Goal: Information Seeking & Learning: Compare options

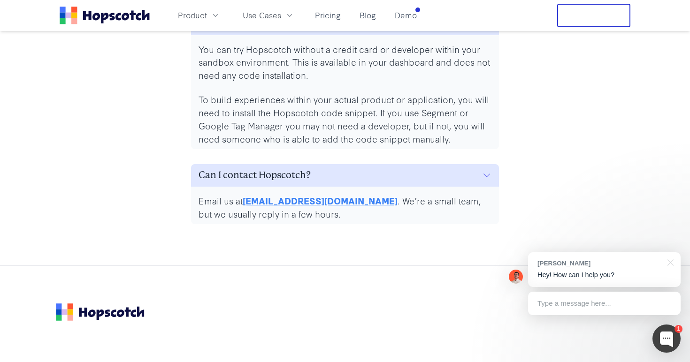
scroll to position [4514, 0]
click at [206, 18] on span "Product" at bounding box center [192, 15] width 29 height 12
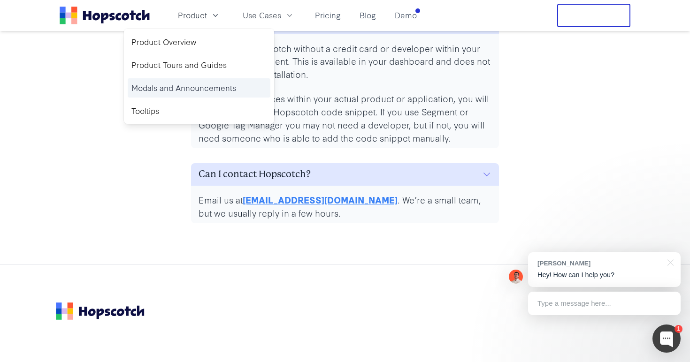
click at [193, 88] on link "Modals and Announcements" at bounding box center [199, 87] width 143 height 19
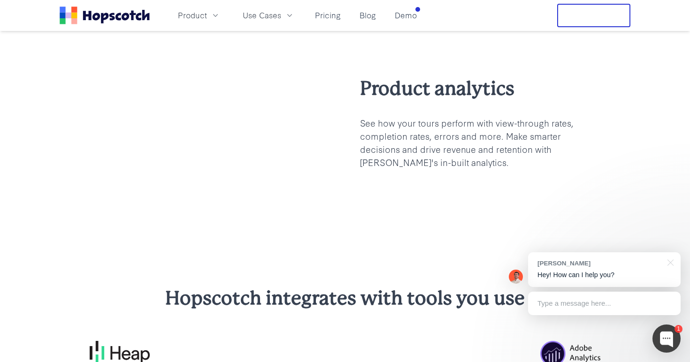
scroll to position [2101, 0]
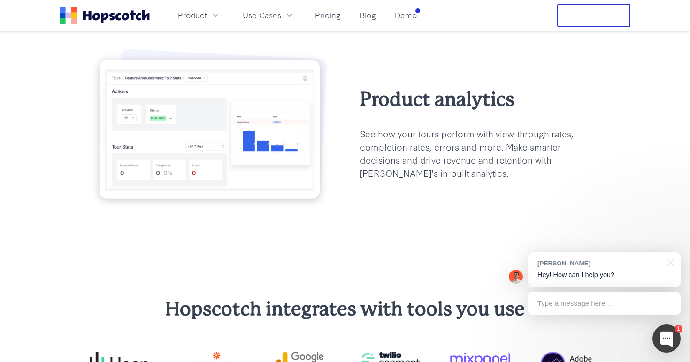
click at [178, 140] on img at bounding box center [210, 127] width 240 height 165
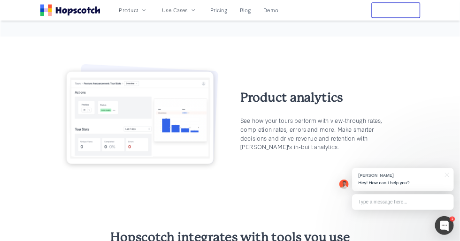
scroll to position [2036, 0]
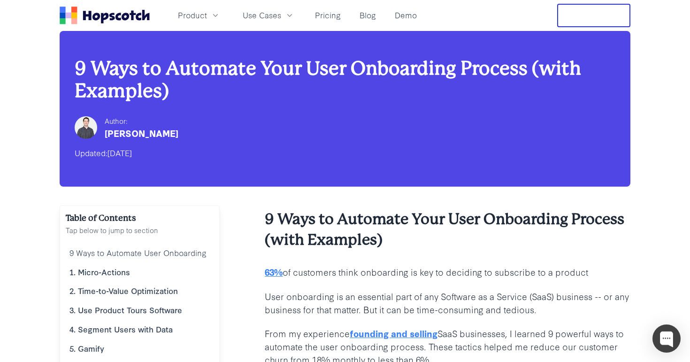
click at [79, 126] on img at bounding box center [86, 127] width 23 height 23
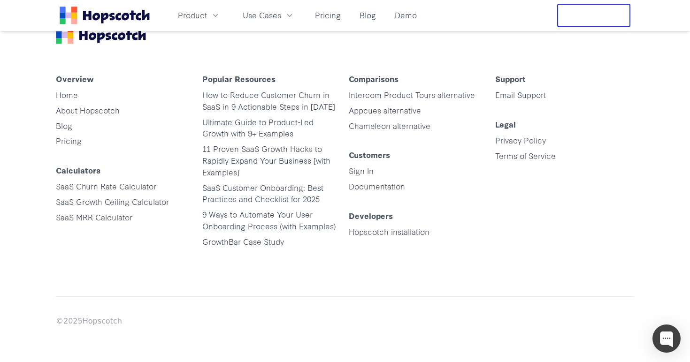
scroll to position [5956, 0]
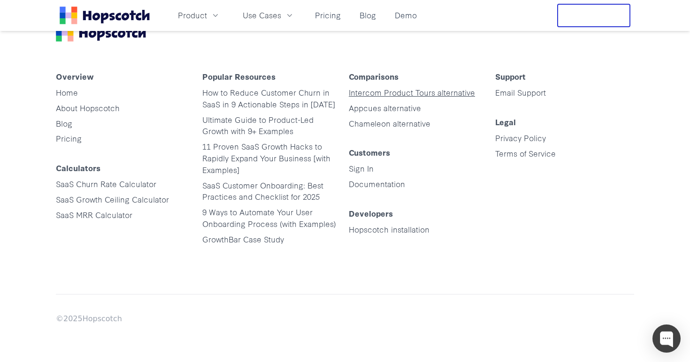
click at [430, 96] on link "Intercom Product Tours alternative" at bounding box center [412, 92] width 126 height 11
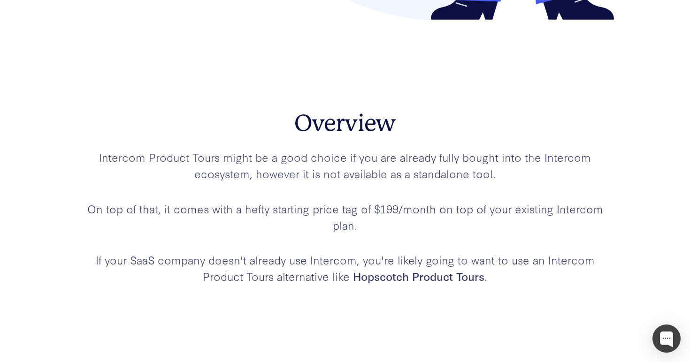
scroll to position [341, 0]
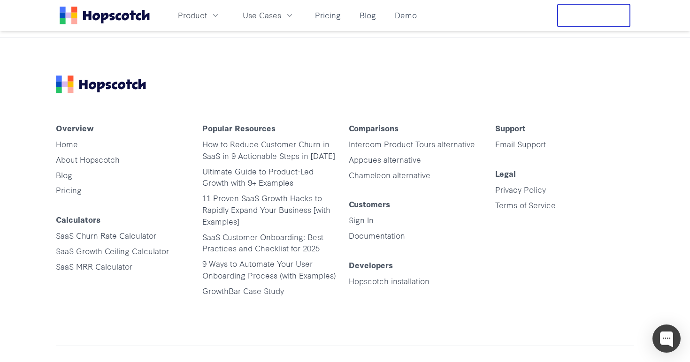
scroll to position [5909, 0]
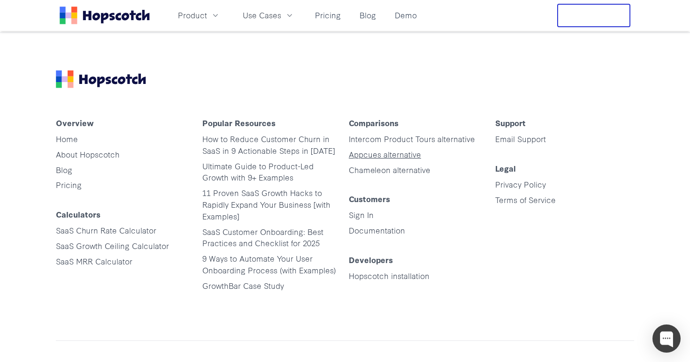
click at [403, 156] on link "Appcues alternative" at bounding box center [385, 154] width 72 height 11
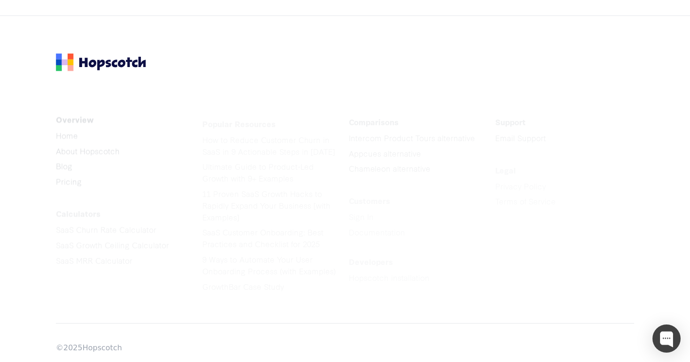
scroll to position [3201, 0]
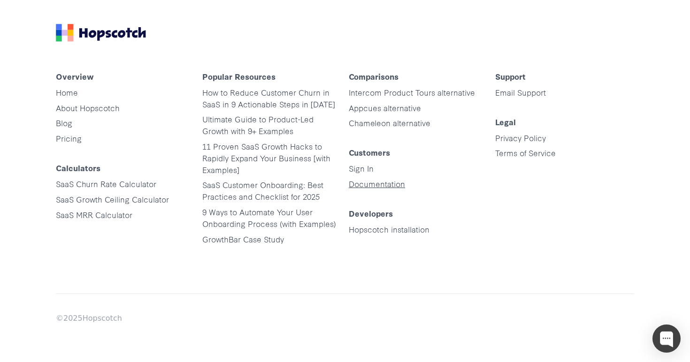
click at [389, 186] on link "Documentation" at bounding box center [377, 183] width 56 height 11
